Goal: Information Seeking & Learning: Find specific page/section

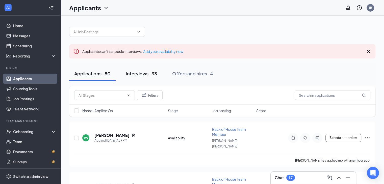
click at [145, 74] on div "Interviews · 33" at bounding box center [141, 73] width 31 height 6
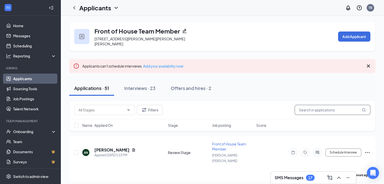
click at [306, 105] on input "text" at bounding box center [332, 110] width 76 height 10
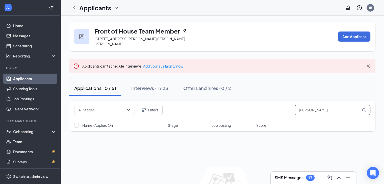
type input "leah"
click at [111, 9] on div "Applicants" at bounding box center [99, 8] width 40 height 9
click at [97, 20] on link "Applicants" at bounding box center [109, 21] width 54 height 5
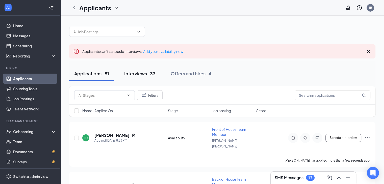
click at [141, 73] on div "Interviews · 33" at bounding box center [139, 73] width 31 height 6
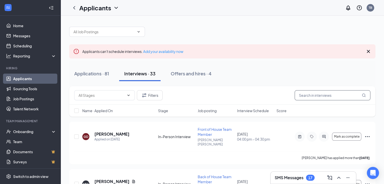
click at [314, 94] on input "text" at bounding box center [332, 95] width 76 height 10
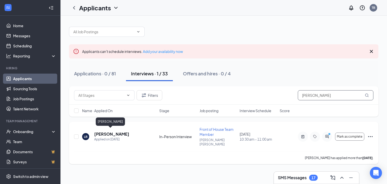
type input "leah"
click at [109, 131] on h5 "Leah Burkett" at bounding box center [111, 134] width 35 height 6
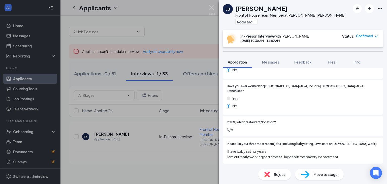
scroll to position [120, 0]
